Goal: Information Seeking & Learning: Find specific fact

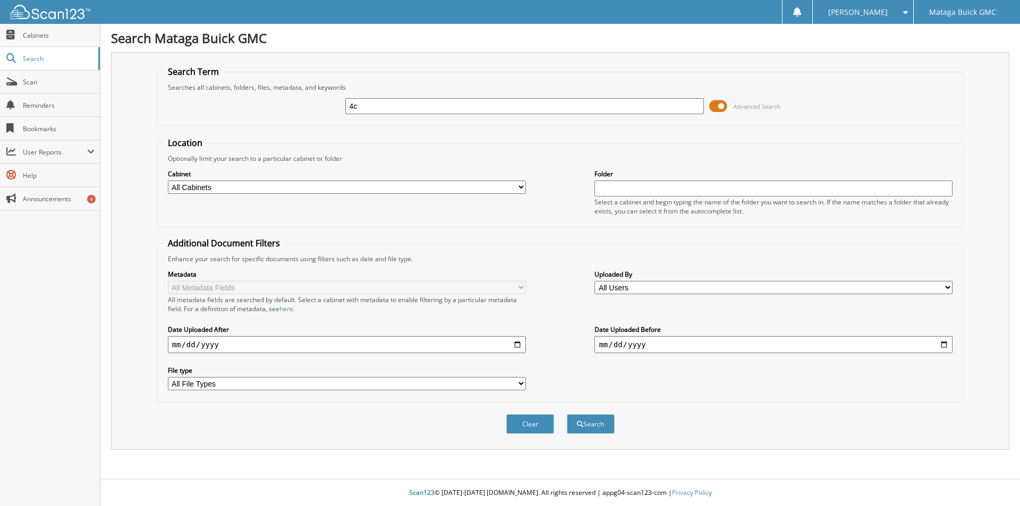
type input "4"
type input "24C0102SR"
click at [567, 415] on button "Search" at bounding box center [591, 425] width 48 height 20
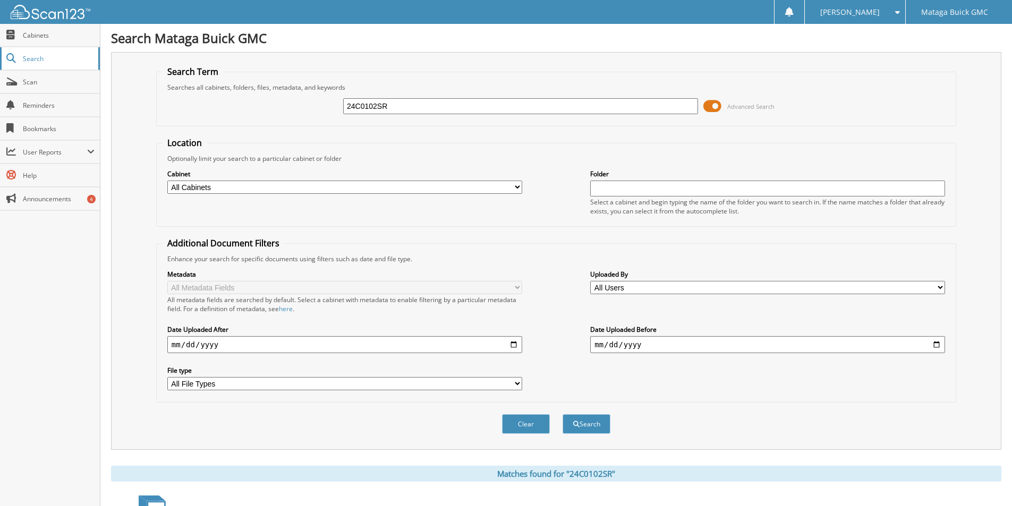
click at [33, 59] on span "Search" at bounding box center [58, 58] width 70 height 9
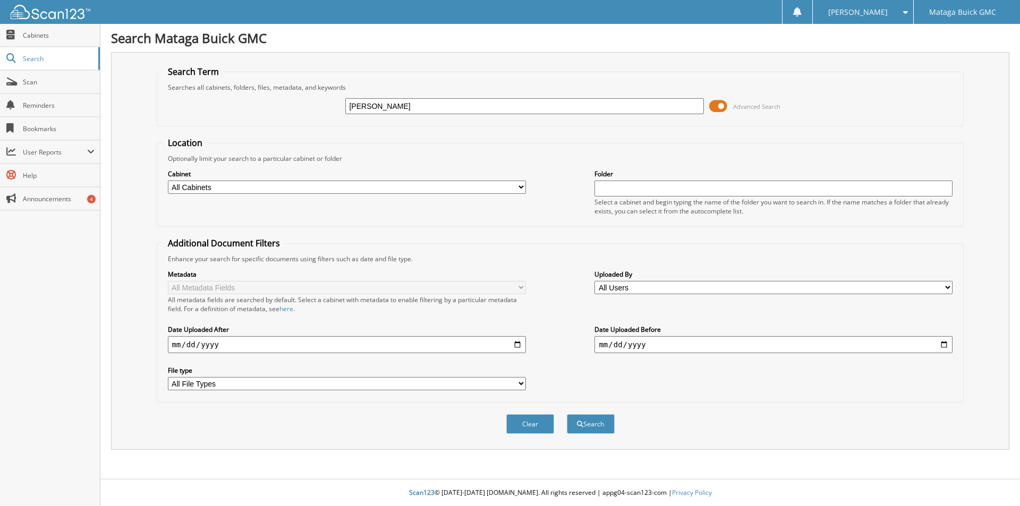
type input "KELASH KUMAR"
click at [567, 415] on button "Search" at bounding box center [591, 425] width 48 height 20
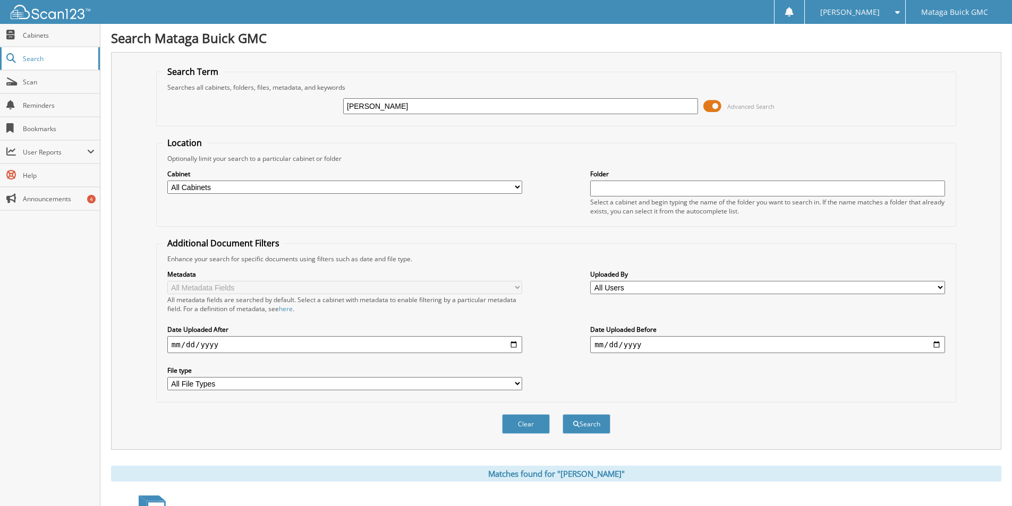
click at [36, 58] on span "Search" at bounding box center [58, 58] width 70 height 9
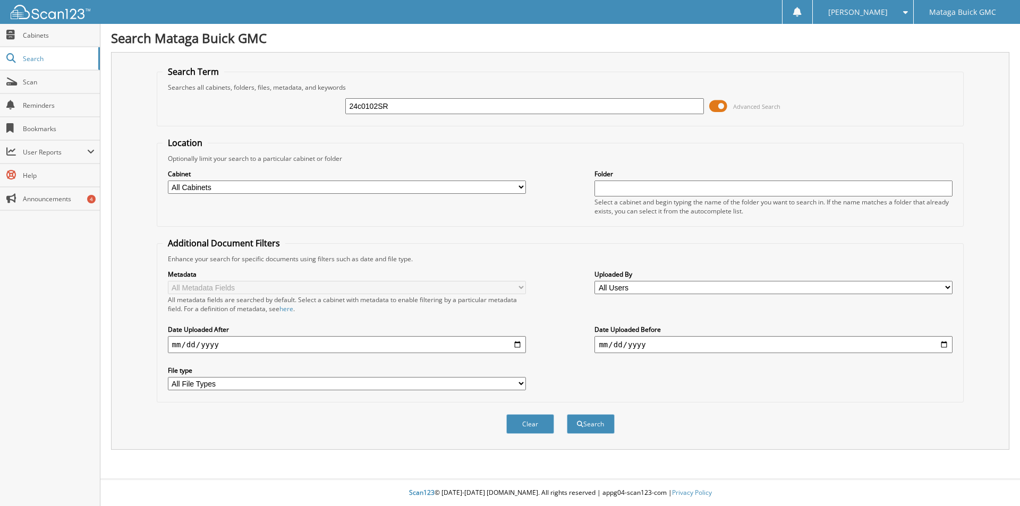
type input "24c0102SR"
click at [567, 415] on button "Search" at bounding box center [591, 425] width 48 height 20
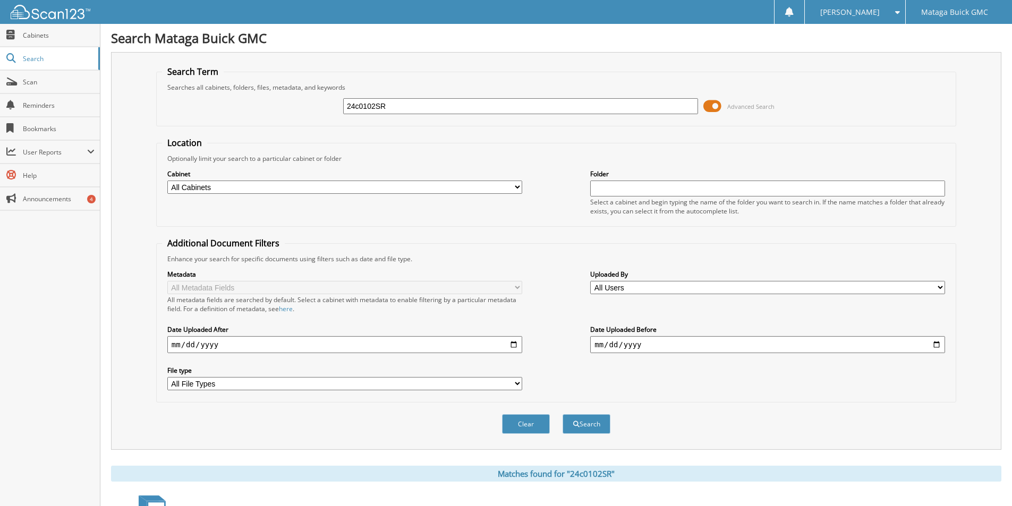
drag, startPoint x: 0, startPoint y: 0, endPoint x: 400, endPoint y: 106, distance: 413.9
click at [400, 106] on input "24c0102SR" at bounding box center [520, 106] width 355 height 16
type input "2"
type input "kUMAR"
click at [563, 415] on button "Search" at bounding box center [587, 425] width 48 height 20
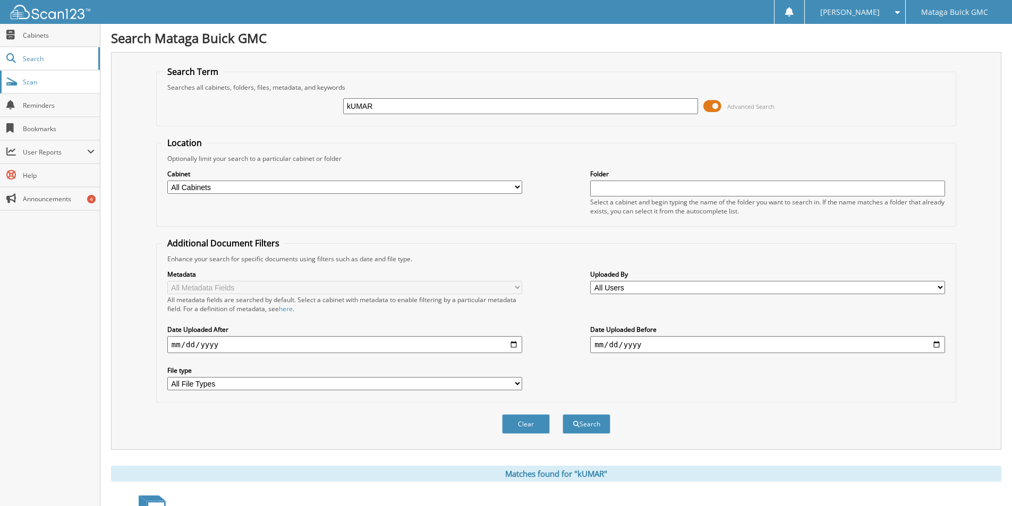
click at [9, 81] on span at bounding box center [11, 82] width 10 height 10
